Goal: Task Accomplishment & Management: Use online tool/utility

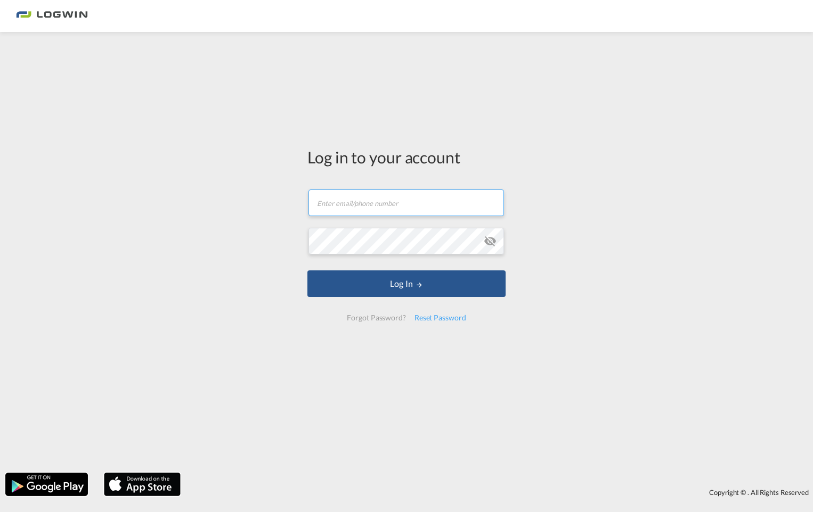
click at [346, 203] on input "text" at bounding box center [405, 203] width 195 height 27
type input "[EMAIL_ADDRESS][PERSON_NAME][DOMAIN_NAME]"
click at [307, 271] on button "Log In" at bounding box center [406, 284] width 198 height 27
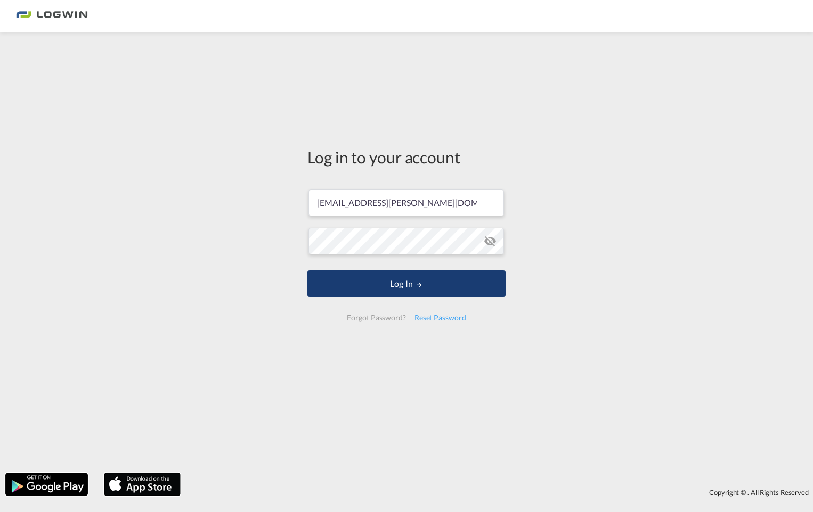
click at [361, 279] on button "Log In" at bounding box center [406, 284] width 198 height 27
